Goal: Navigation & Orientation: Find specific page/section

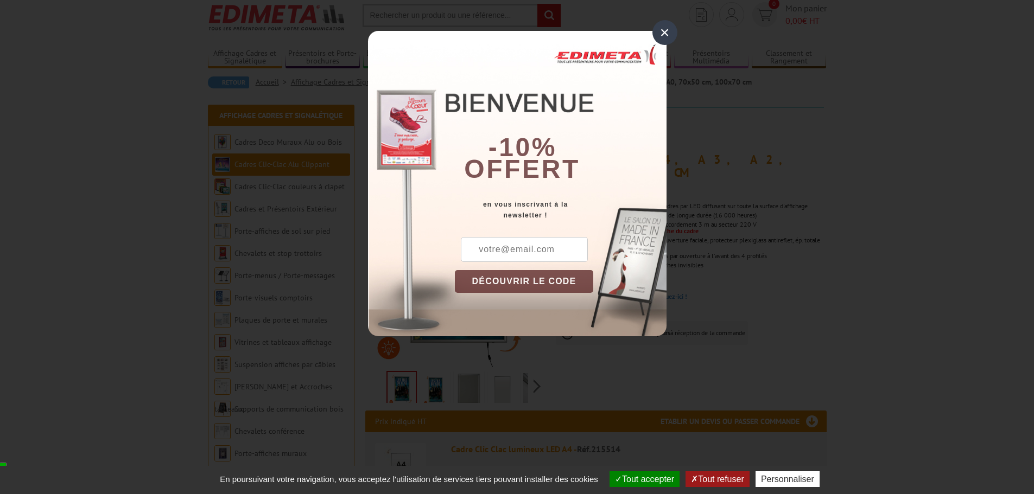
scroll to position [54, 0]
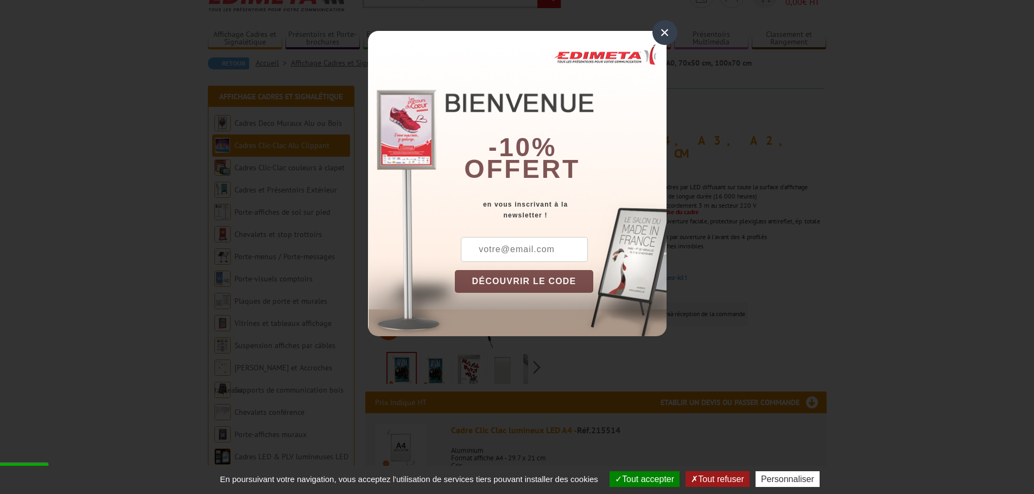
click at [663, 33] on div "×" at bounding box center [664, 32] width 25 height 25
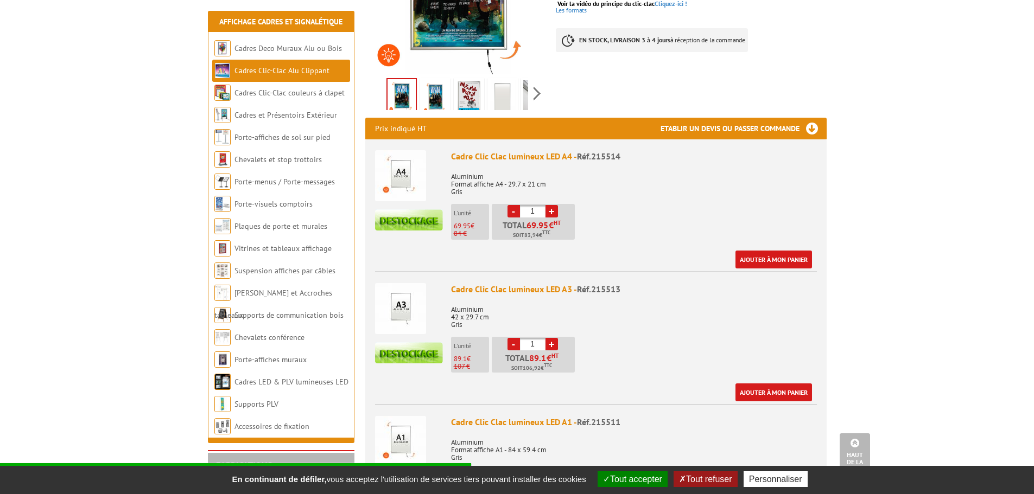
scroll to position [326, 0]
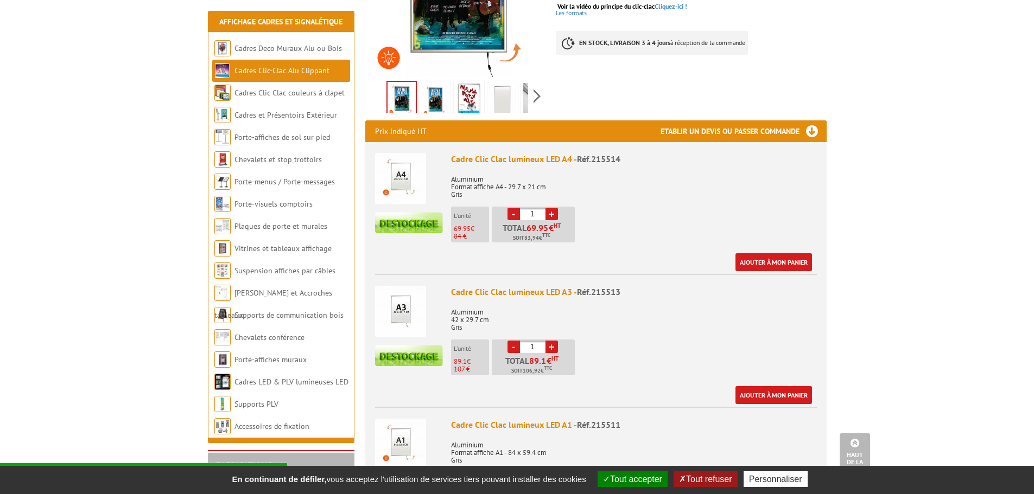
click at [809, 120] on h3 "Etablir un devis ou passer commande" at bounding box center [743, 131] width 166 height 22
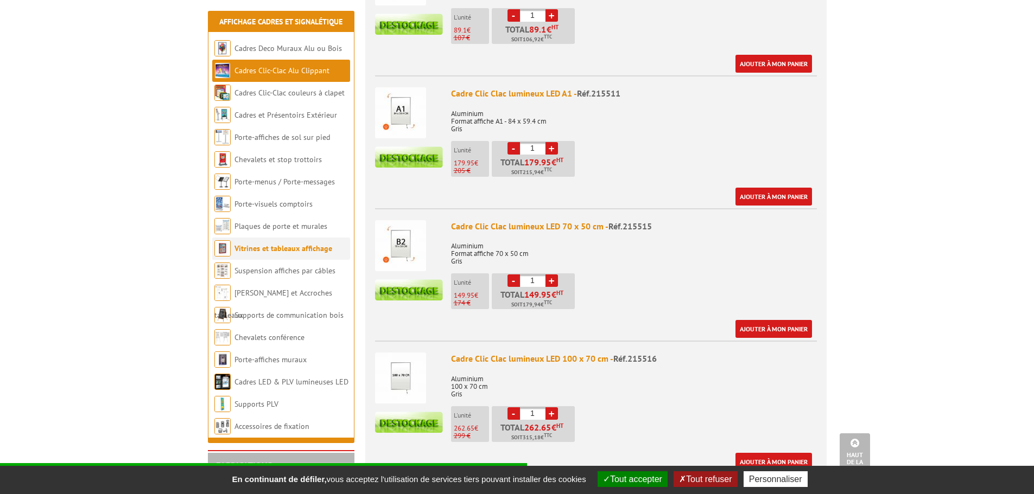
scroll to position [597, 0]
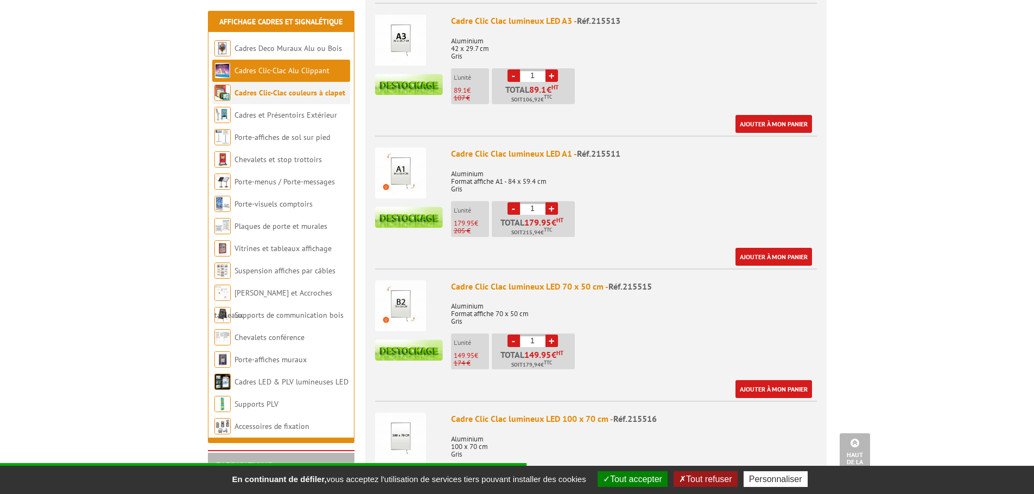
click at [284, 93] on link "Cadres Clic-Clac couleurs à clapet" at bounding box center [289, 93] width 111 height 10
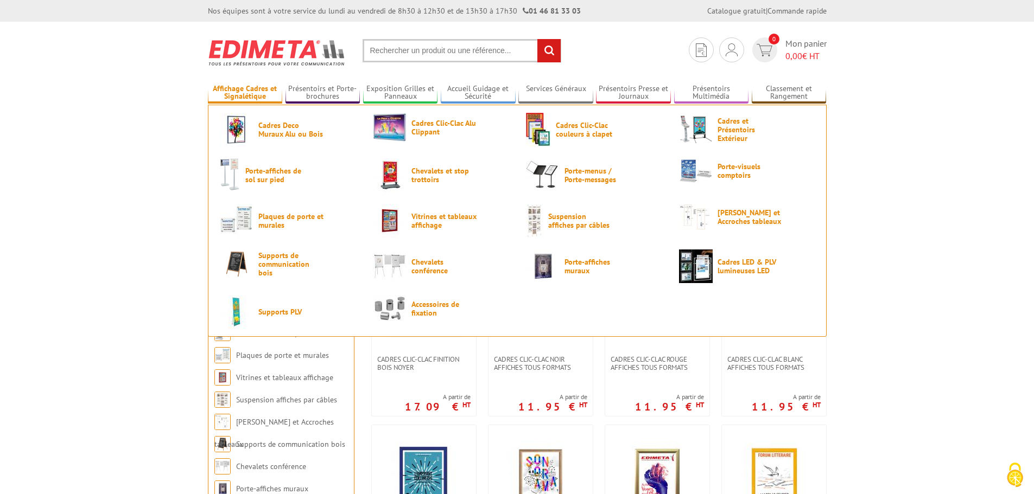
click at [220, 91] on link "Affichage Cadres et Signalétique" at bounding box center [245, 93] width 75 height 18
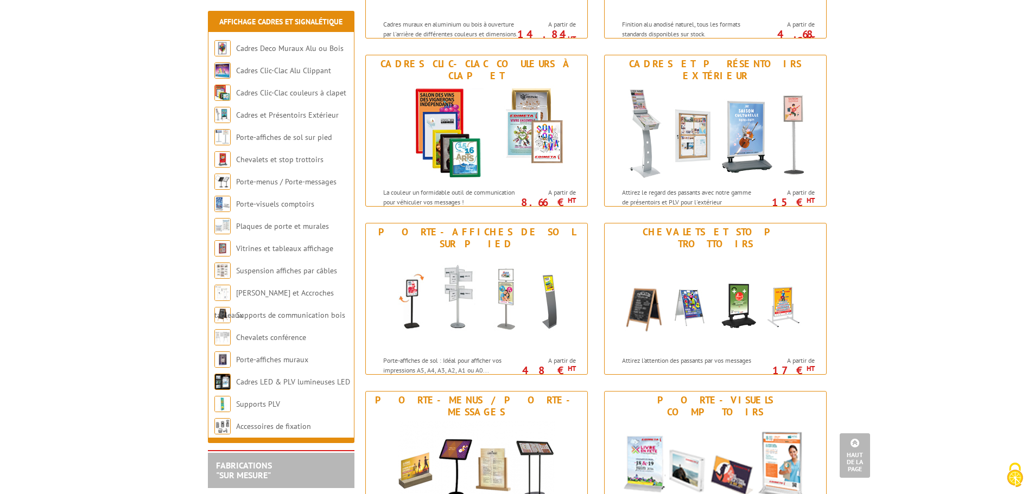
scroll to position [217, 0]
